Goal: Task Accomplishment & Management: Complete application form

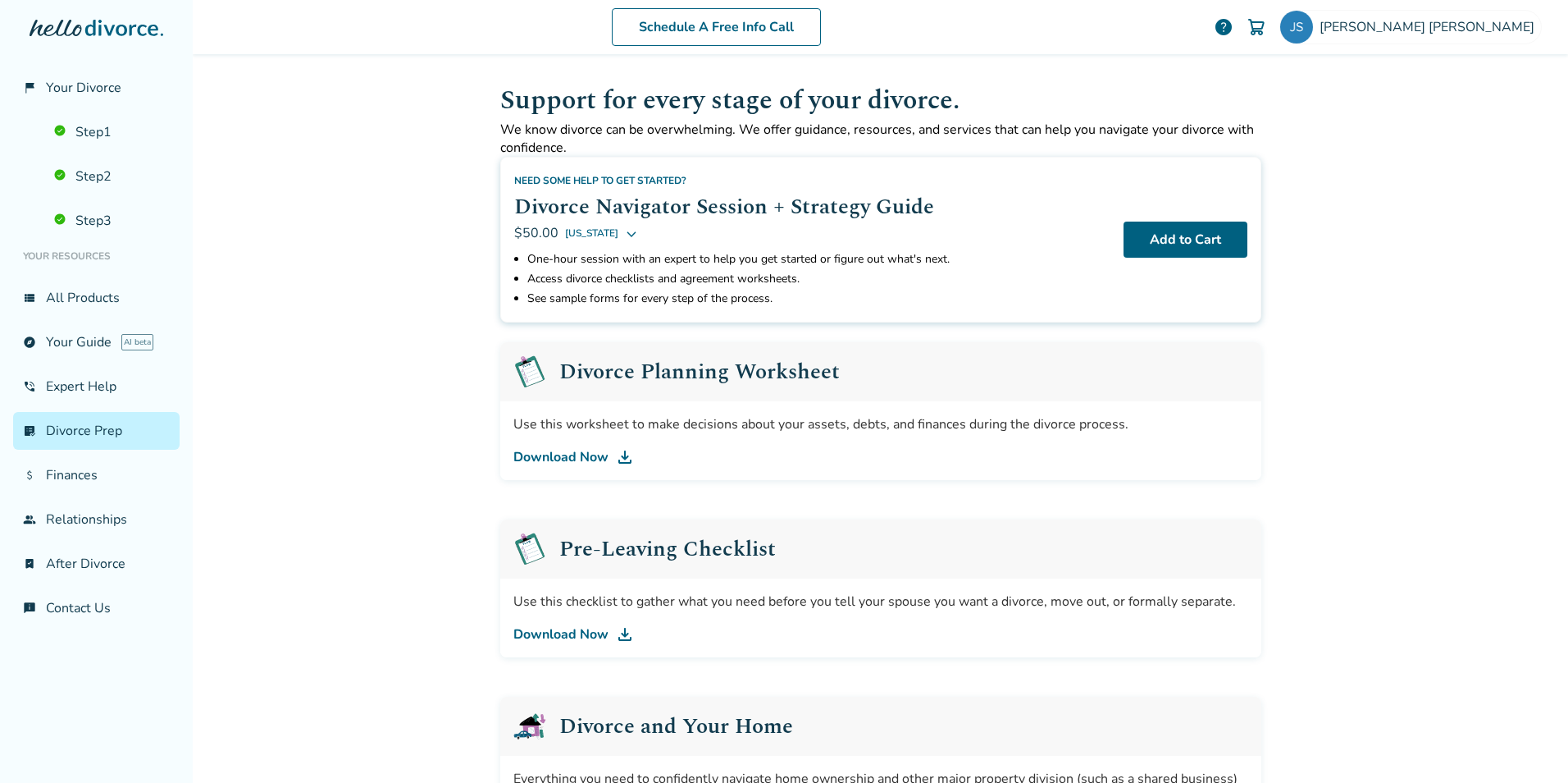
scroll to position [219, 0]
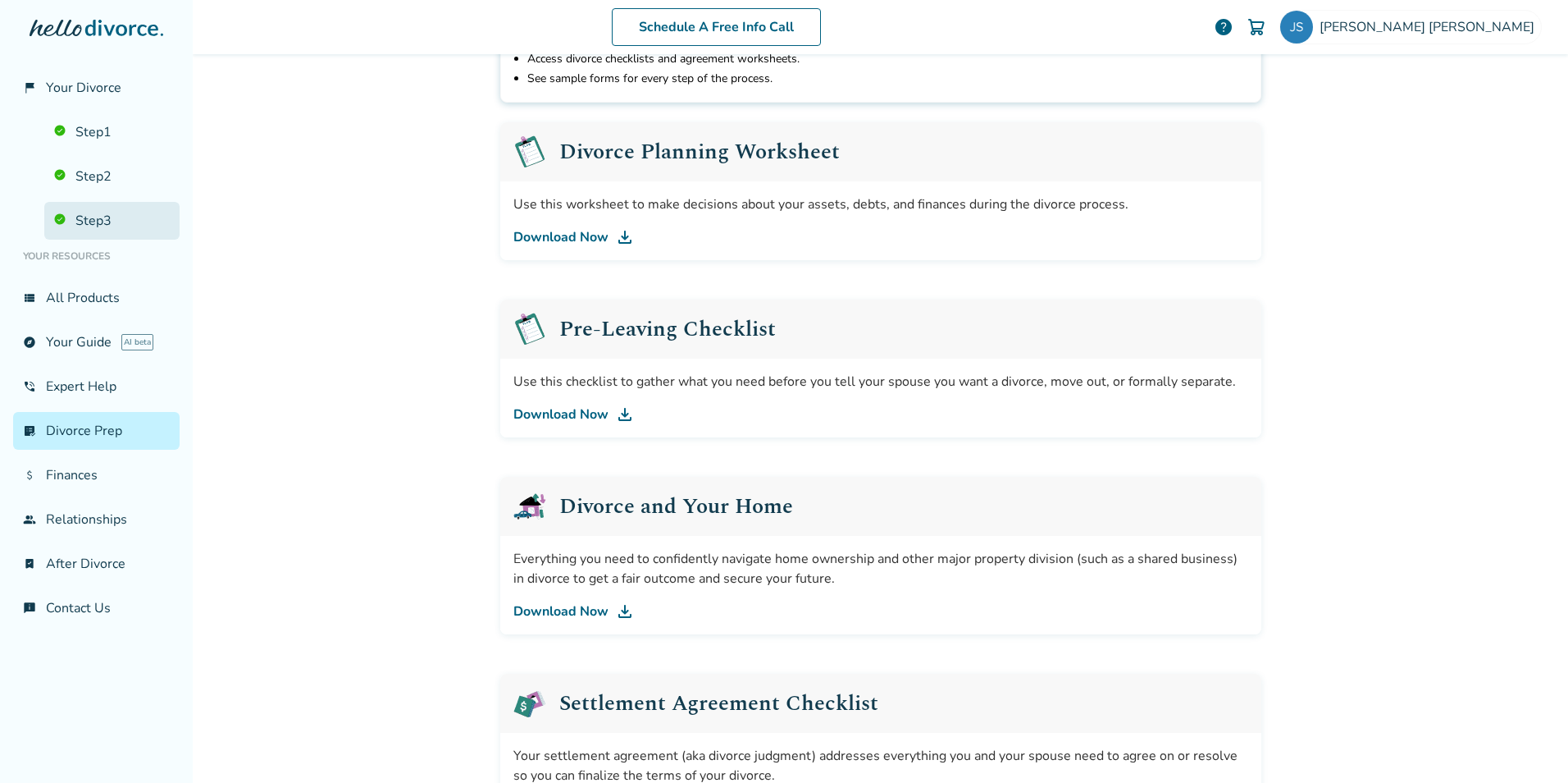
click at [108, 217] on link "Step 3" at bounding box center [112, 220] width 136 height 38
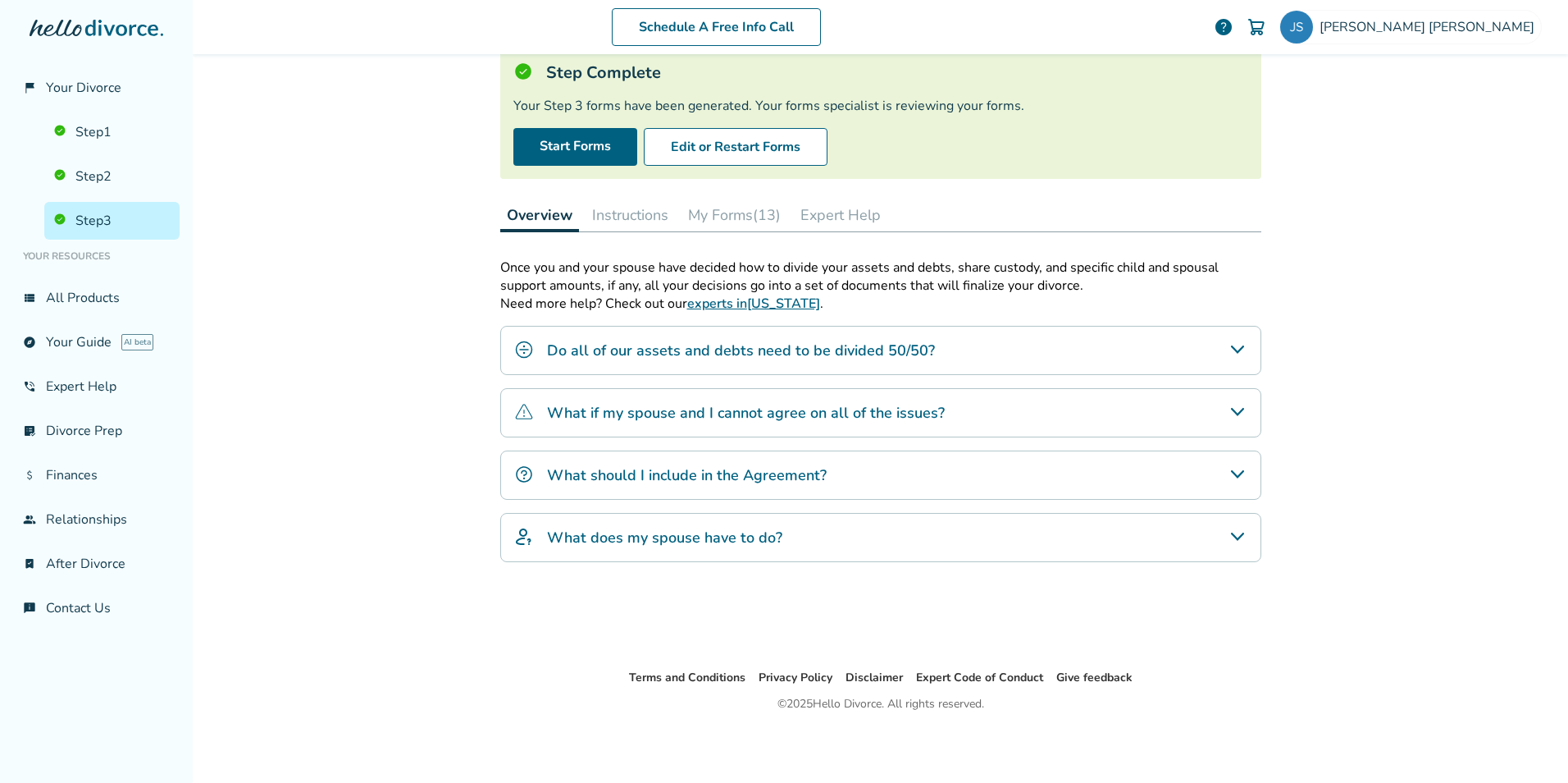
scroll to position [81, 0]
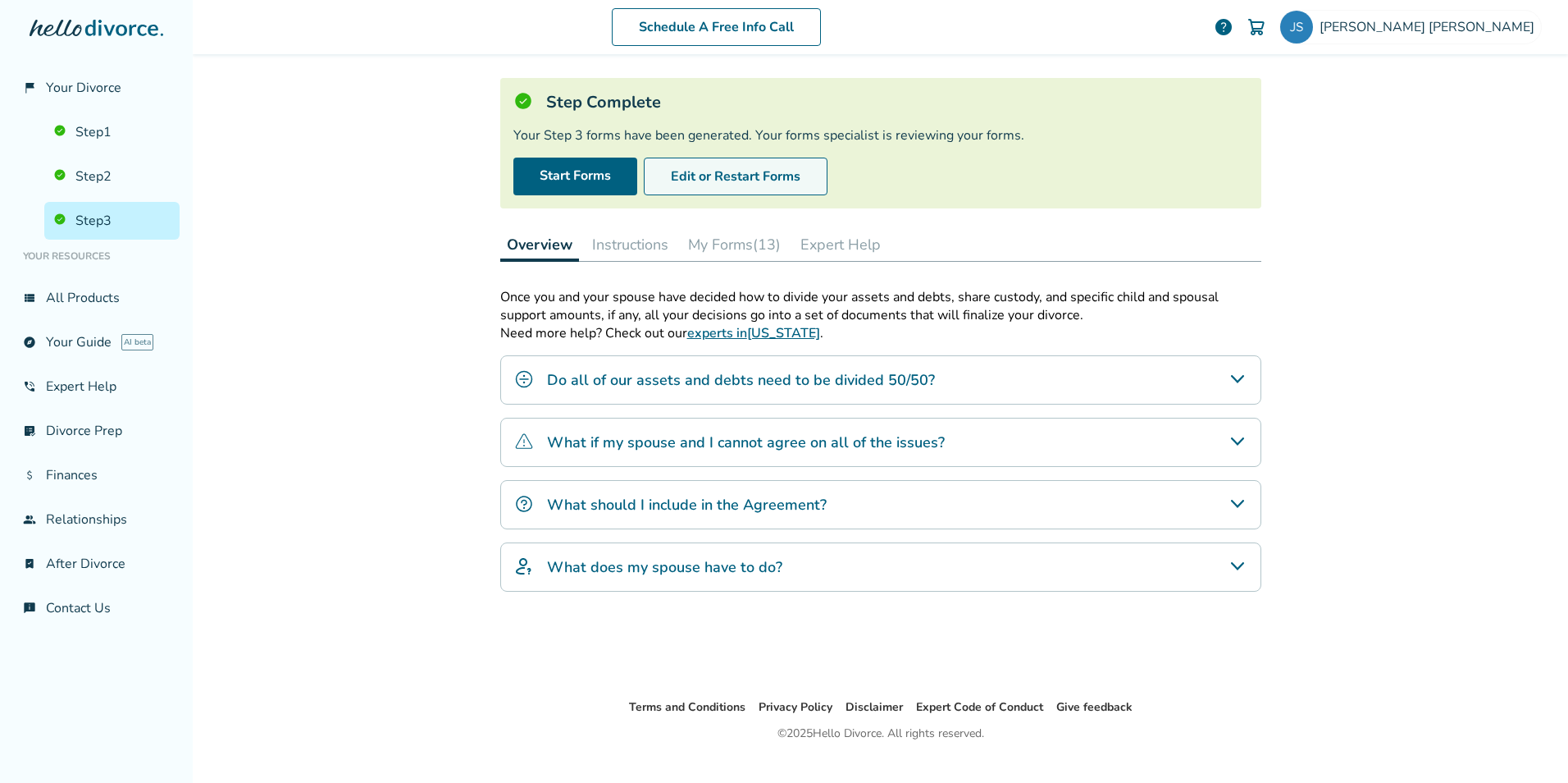
click at [768, 173] on button "Edit or Restart Forms" at bounding box center [736, 177] width 183 height 38
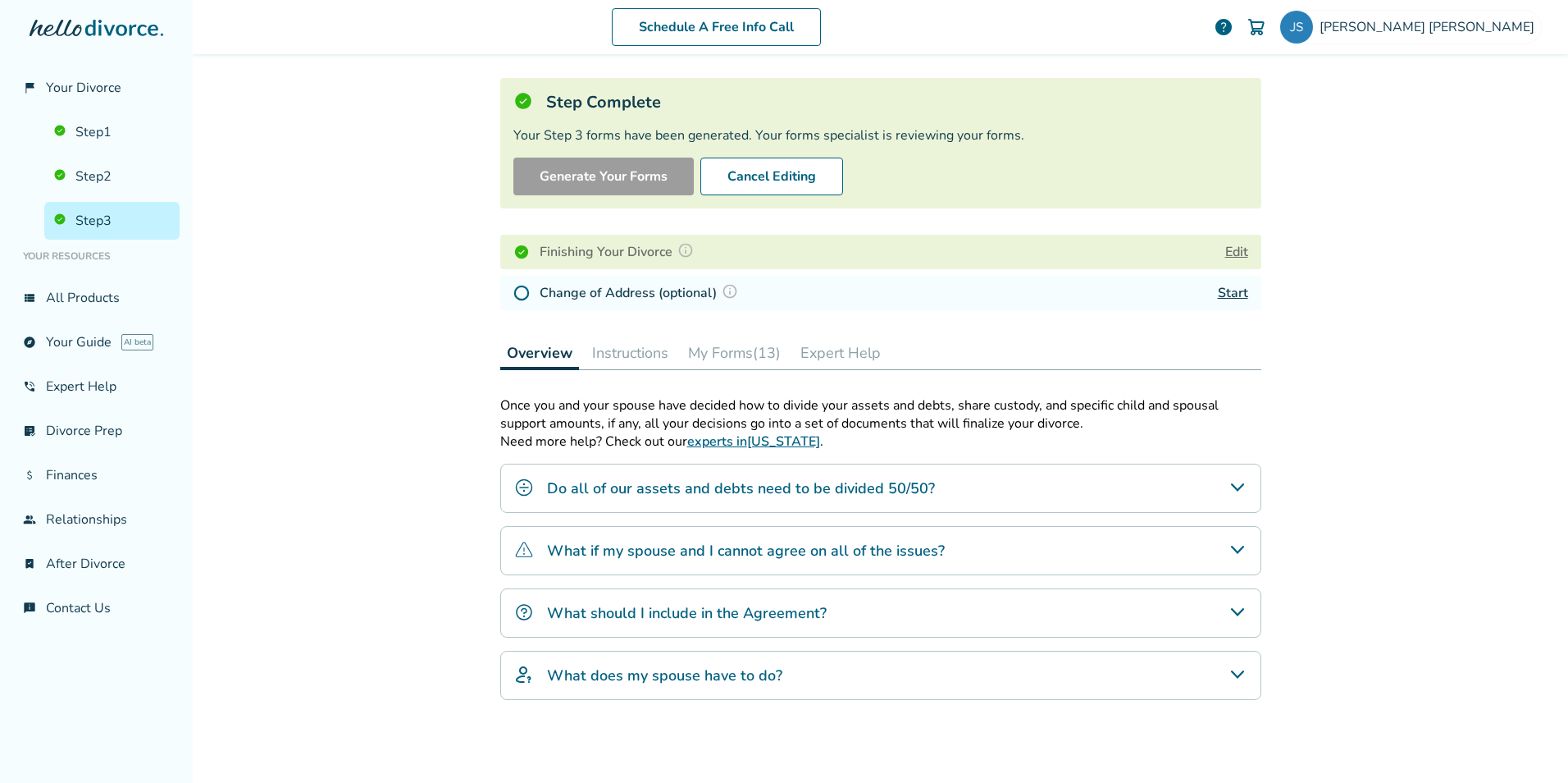
click at [1225, 252] on button "Edit" at bounding box center [1236, 252] width 23 height 20
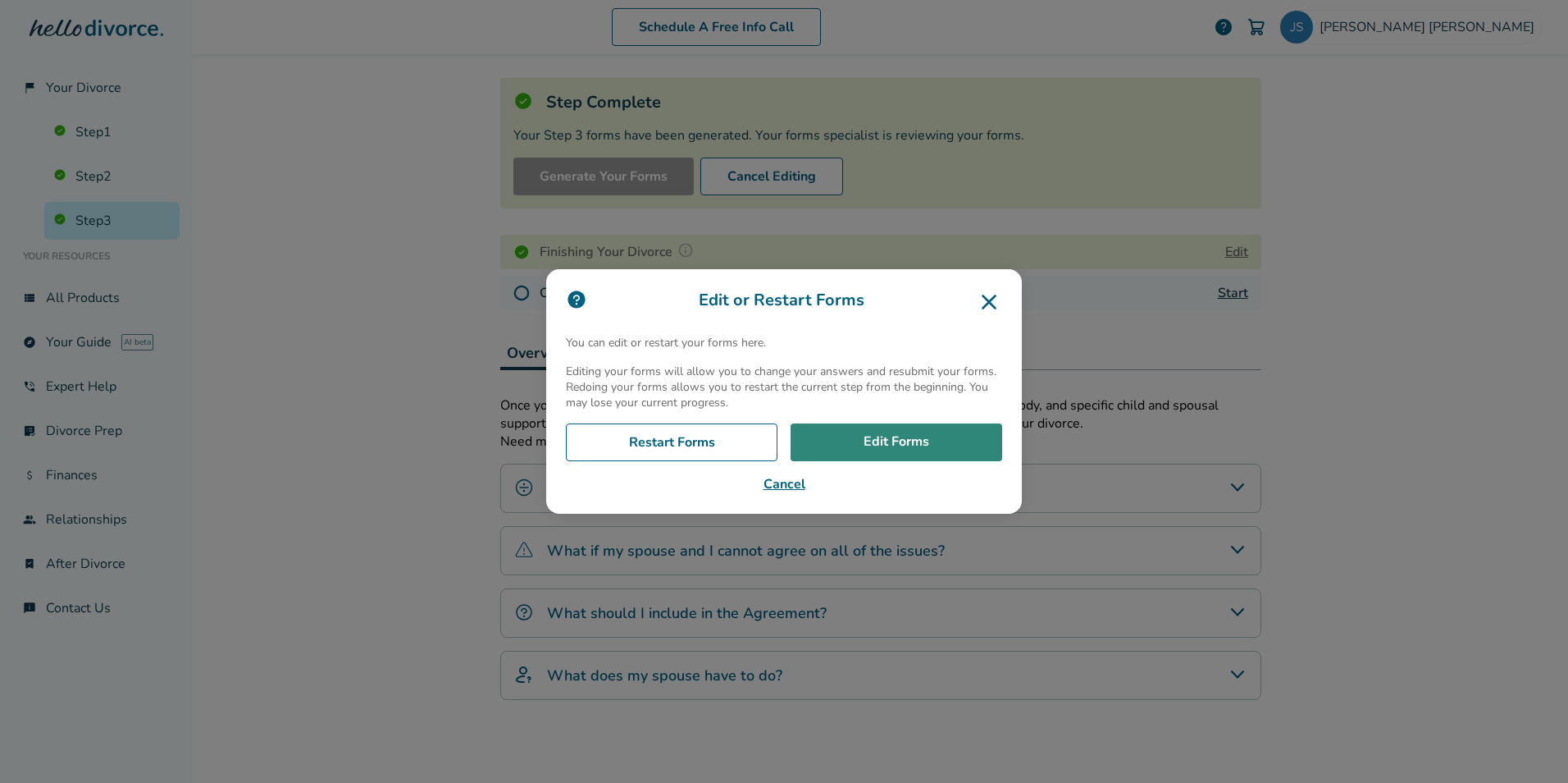
click at [921, 449] on link "Edit Forms" at bounding box center [896, 442] width 211 height 38
